Goal: Find specific page/section

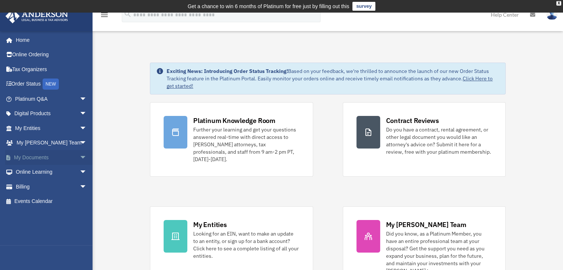
click at [80, 158] on span "arrow_drop_down" at bounding box center [87, 157] width 15 height 15
click at [80, 158] on span "arrow_drop_up" at bounding box center [87, 157] width 15 height 15
click at [80, 132] on span "arrow_drop_down" at bounding box center [87, 128] width 15 height 15
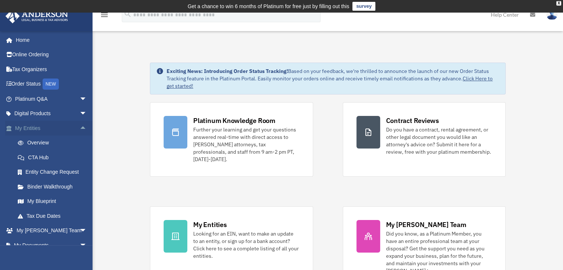
click at [80, 132] on span "arrow_drop_up" at bounding box center [87, 128] width 15 height 15
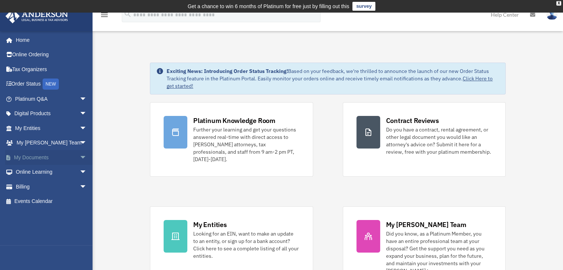
click at [80, 158] on span "arrow_drop_down" at bounding box center [87, 157] width 15 height 15
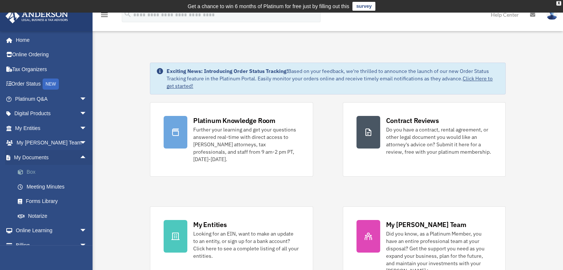
click at [29, 170] on link "Box" at bounding box center [54, 172] width 88 height 15
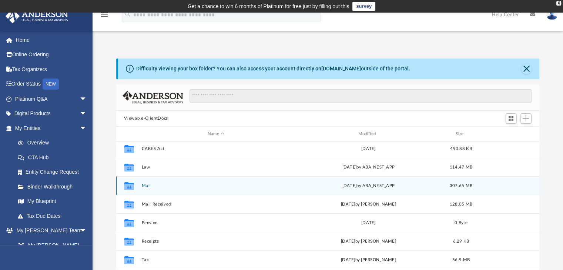
scroll to position [32, 0]
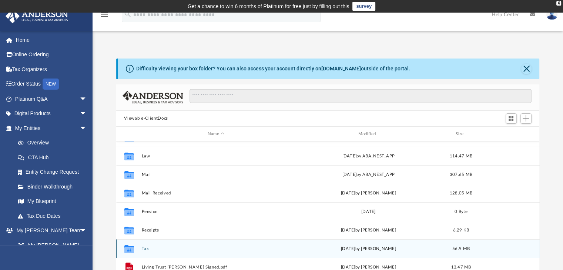
click at [142, 249] on button "Tax" at bounding box center [215, 248] width 149 height 5
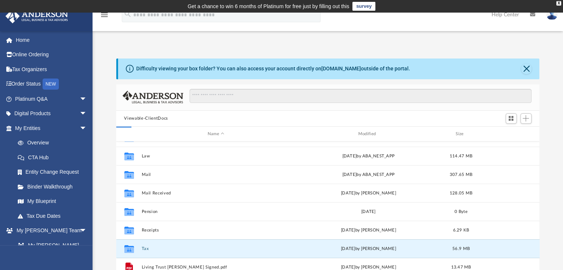
scroll to position [0, 0]
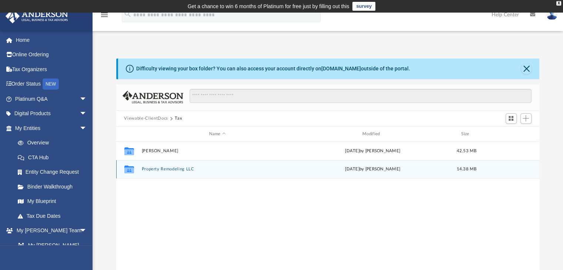
click at [172, 167] on button "Property Remodeling LLC" at bounding box center [217, 169] width 152 height 5
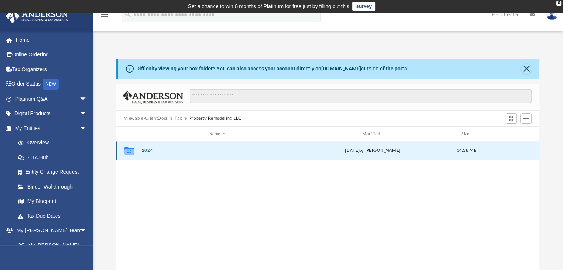
click at [151, 151] on button "2024" at bounding box center [217, 150] width 152 height 5
click at [159, 151] on button "Digital Tax Organizer" at bounding box center [217, 150] width 152 height 5
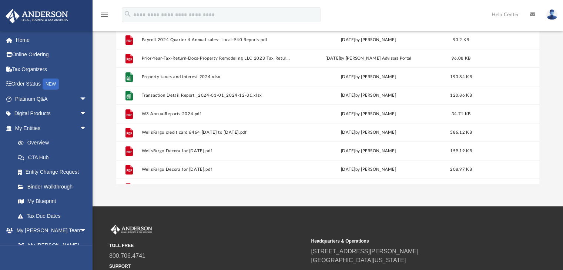
scroll to position [550, 0]
